Goal: Task Accomplishment & Management: Use online tool/utility

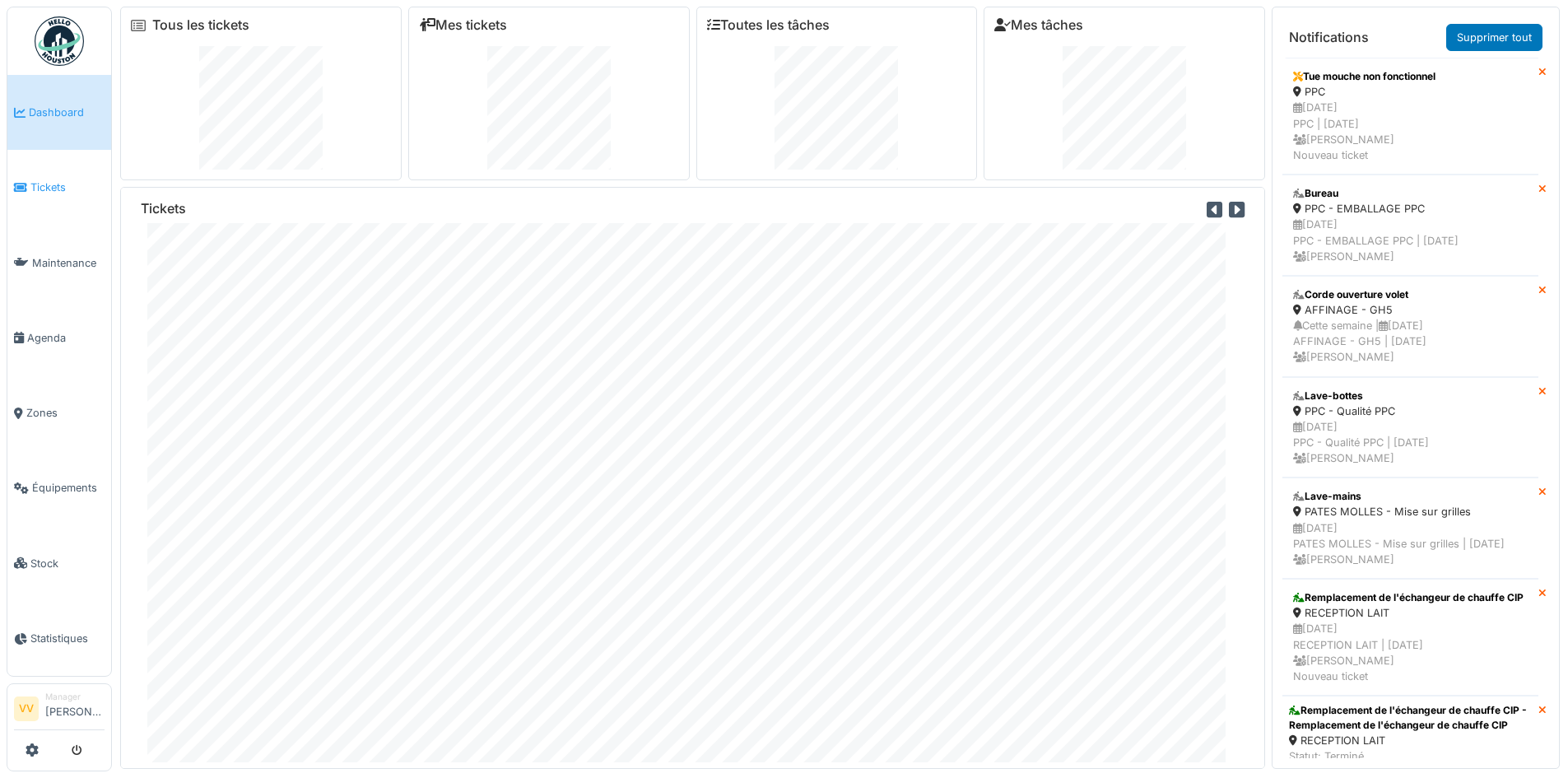
click at [53, 190] on span "Tickets" at bounding box center [68, 187] width 74 height 15
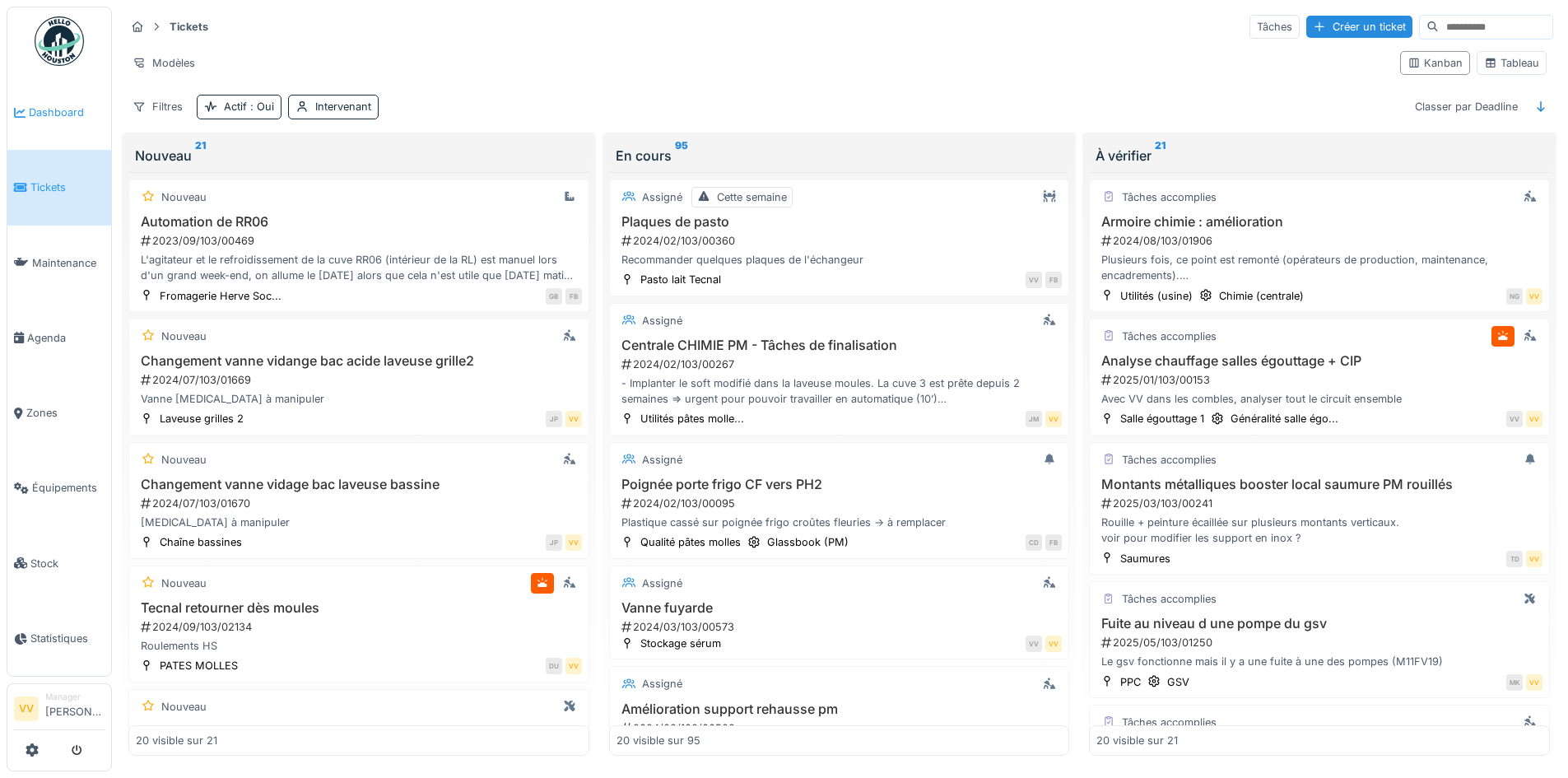
click at [59, 101] on link "Dashboard" at bounding box center [59, 112] width 104 height 75
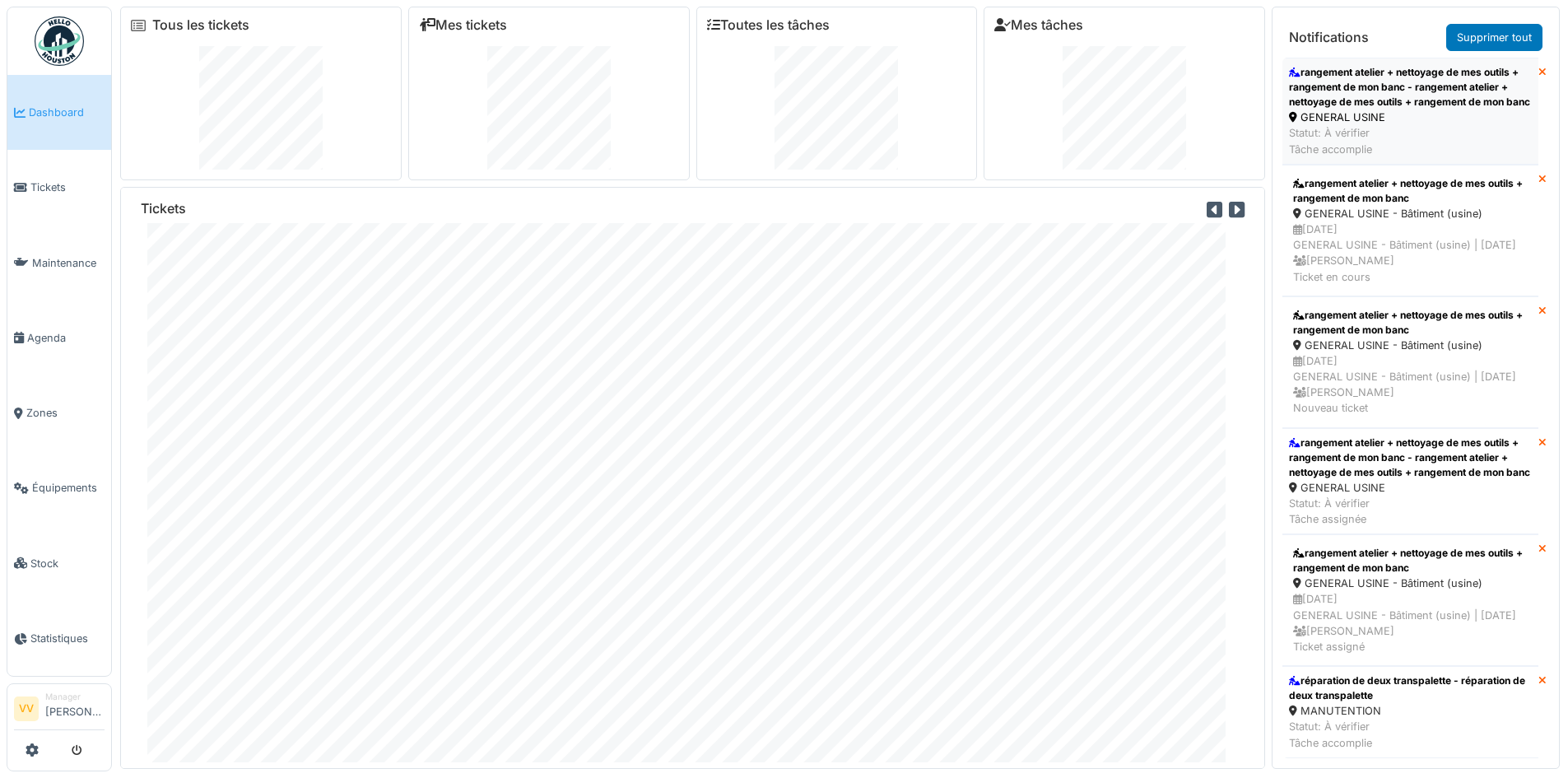
click at [1391, 95] on div "rangement atelier + nettoyage de mes outils + rangement de mon banc - rangement…" at bounding box center [1410, 87] width 243 height 44
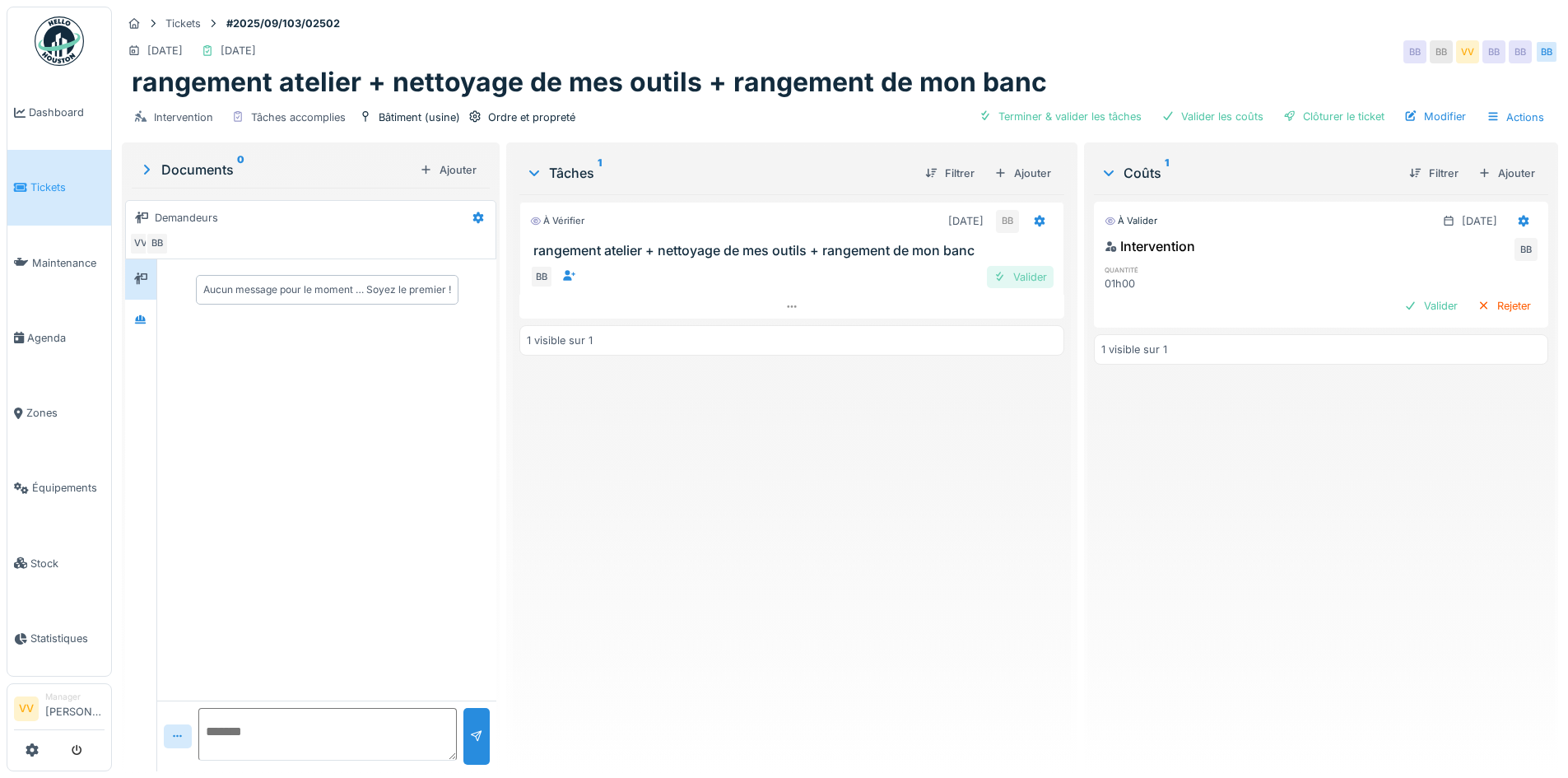
click at [1015, 274] on div "Valider" at bounding box center [1020, 277] width 67 height 23
click at [1404, 298] on div at bounding box center [1410, 305] width 14 height 15
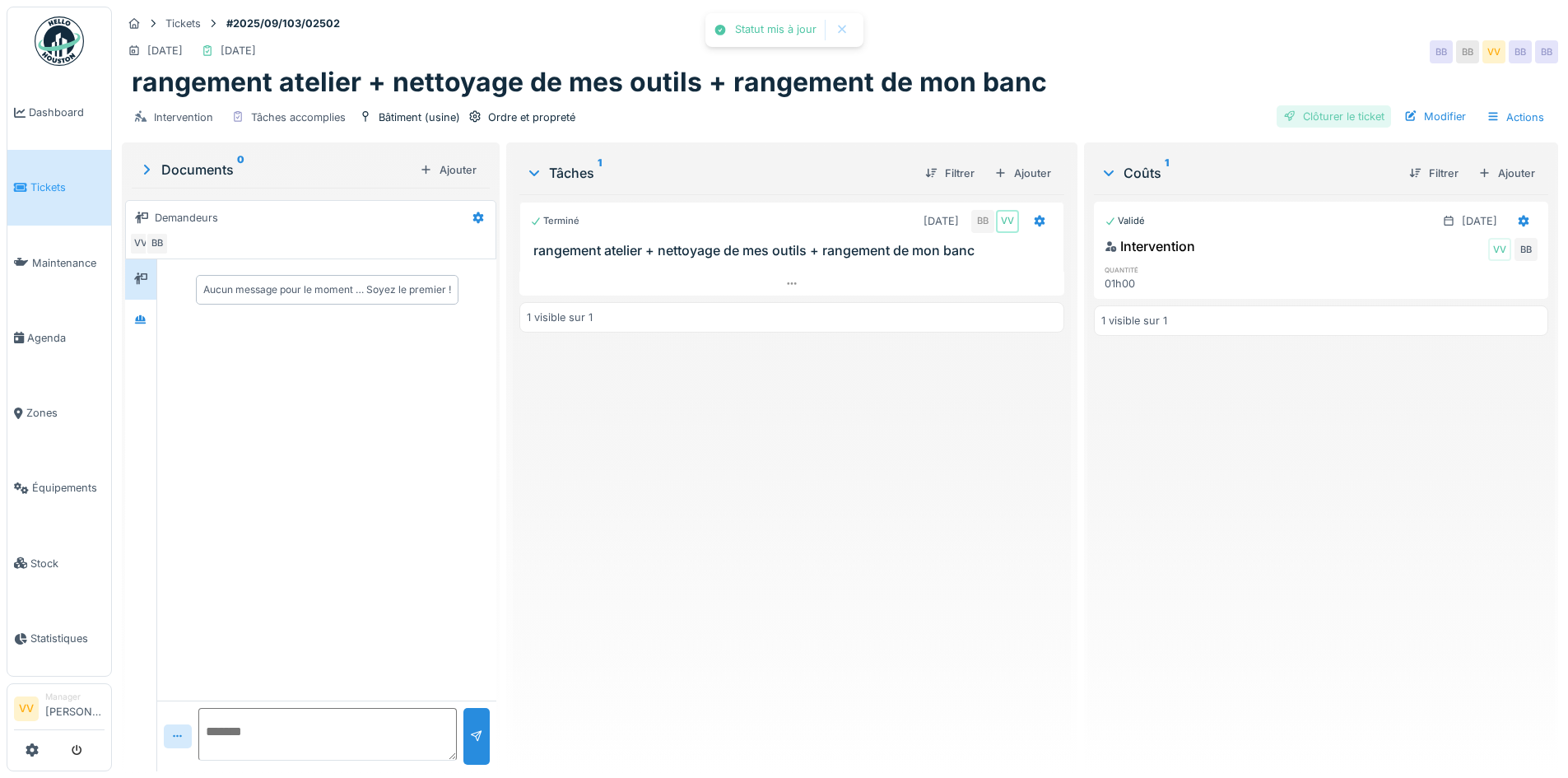
click at [1311, 111] on div "Clôturer le ticket" at bounding box center [1334, 116] width 114 height 23
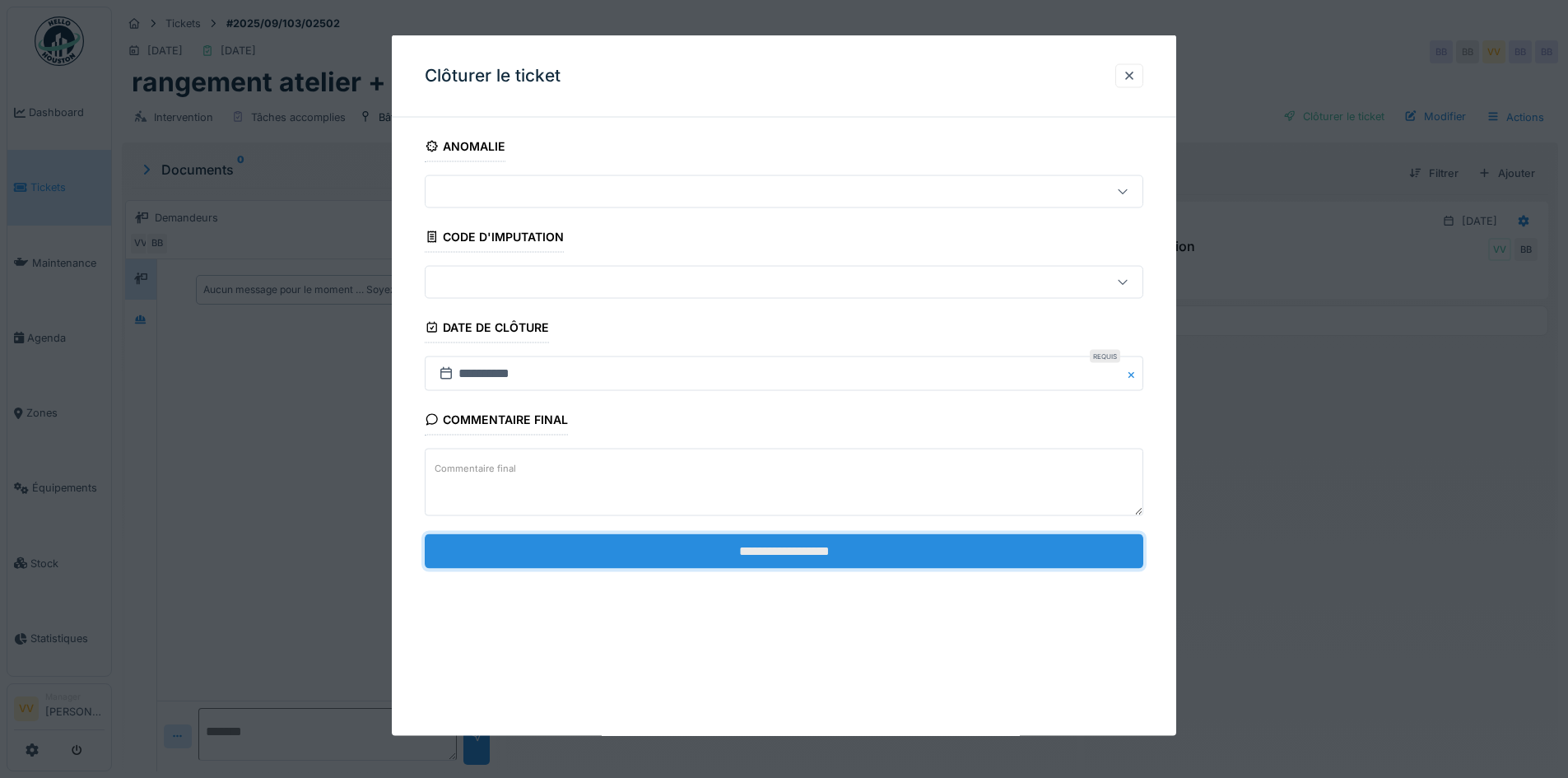
click at [882, 548] on input "**********" at bounding box center [784, 551] width 719 height 34
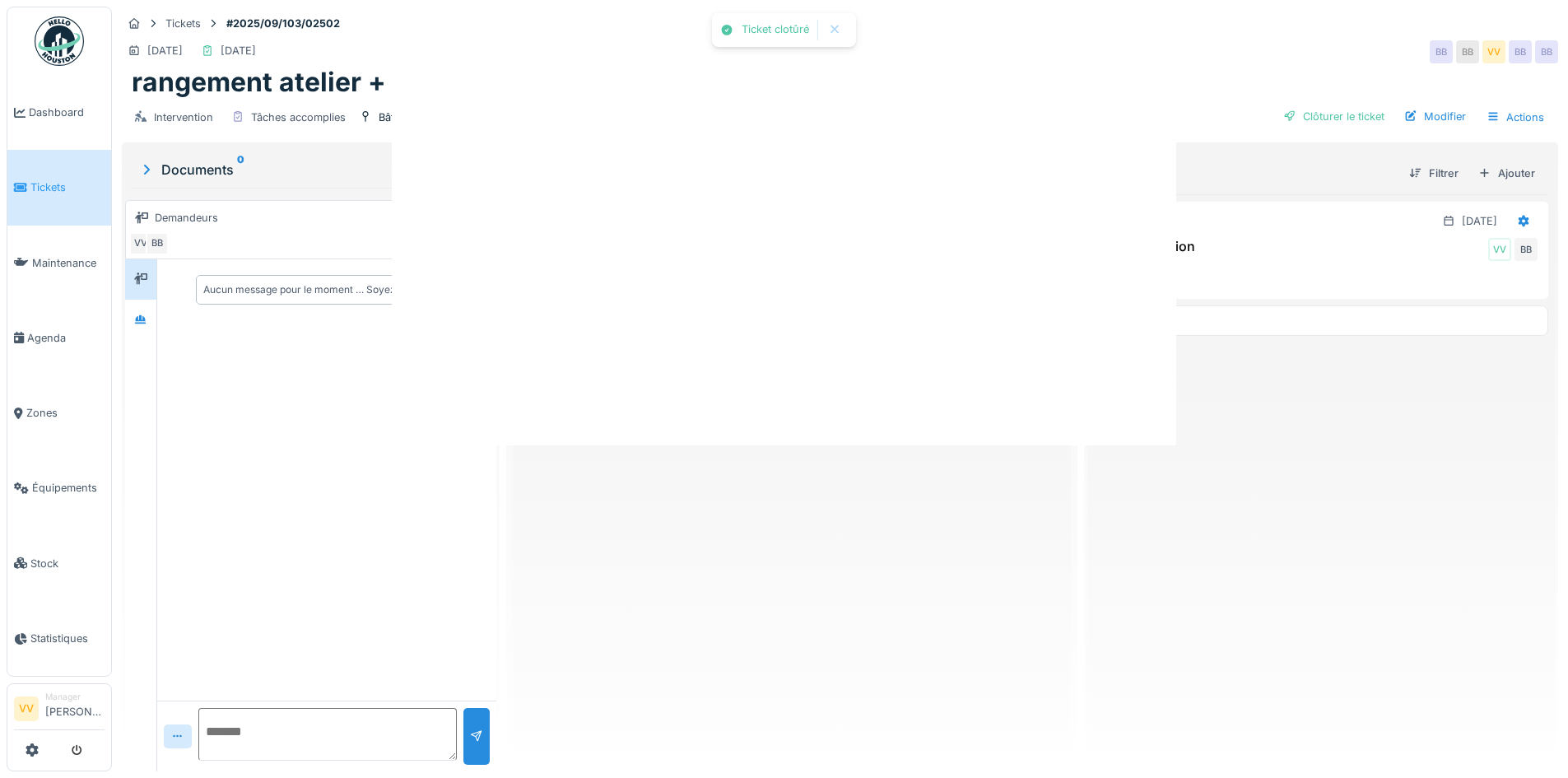
click at [867, 557] on div at bounding box center [784, 389] width 1568 height 778
